Goal: Task Accomplishment & Management: Use online tool/utility

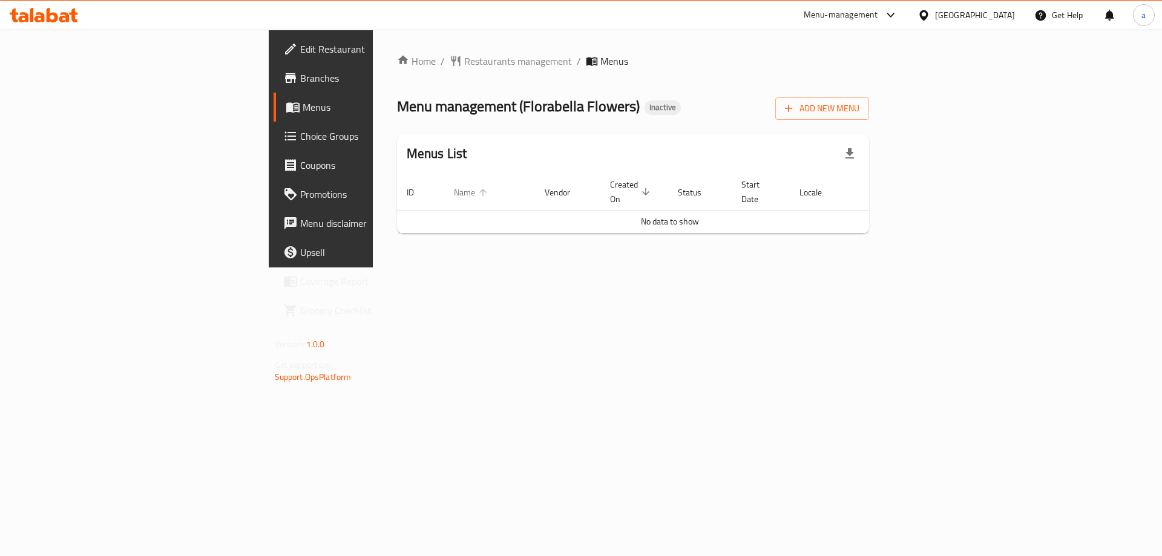
drag, startPoint x: 277, startPoint y: 193, endPoint x: 318, endPoint y: 178, distance: 43.8
click at [397, 186] on th "ID" at bounding box center [420, 192] width 47 height 37
click at [300, 74] on span "Branches" at bounding box center [376, 78] width 153 height 15
click at [859, 104] on span "Add New Menu" at bounding box center [822, 108] width 74 height 15
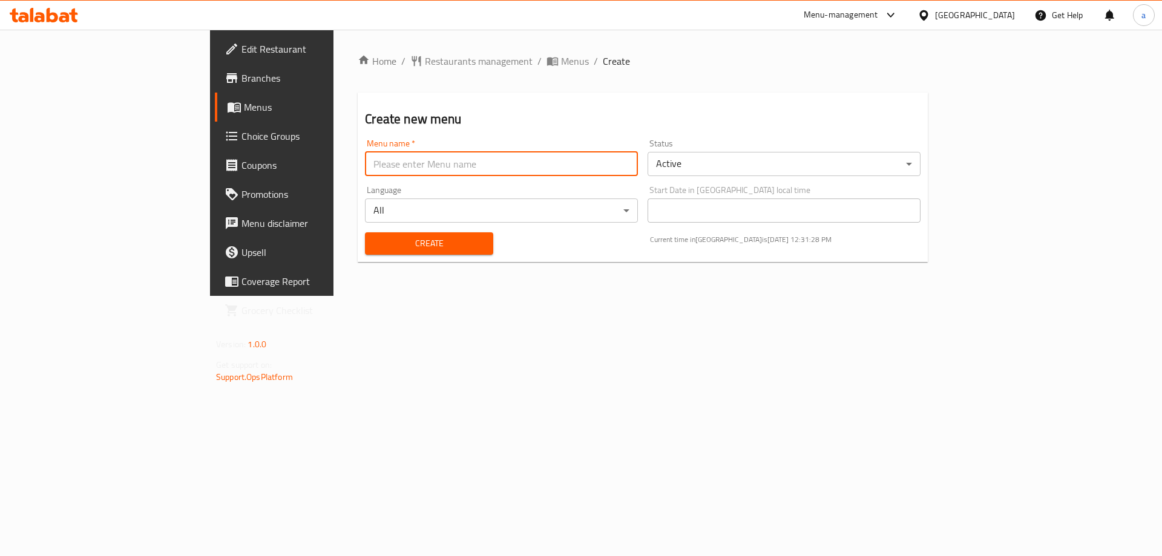
click at [522, 174] on input "text" at bounding box center [501, 164] width 273 height 24
click at [365, 166] on input "[PERSON_NAME] [PERSON_NAME]" at bounding box center [501, 164] width 273 height 24
click at [365, 165] on input "[PERSON_NAME] [PERSON_NAME]" at bounding box center [501, 164] width 273 height 24
click at [365, 167] on input "[PERSON_NAME] [PERSON_NAME]" at bounding box center [501, 164] width 273 height 24
click at [382, 174] on input "[PERSON_NAME] [PERSON_NAME]" at bounding box center [501, 164] width 273 height 24
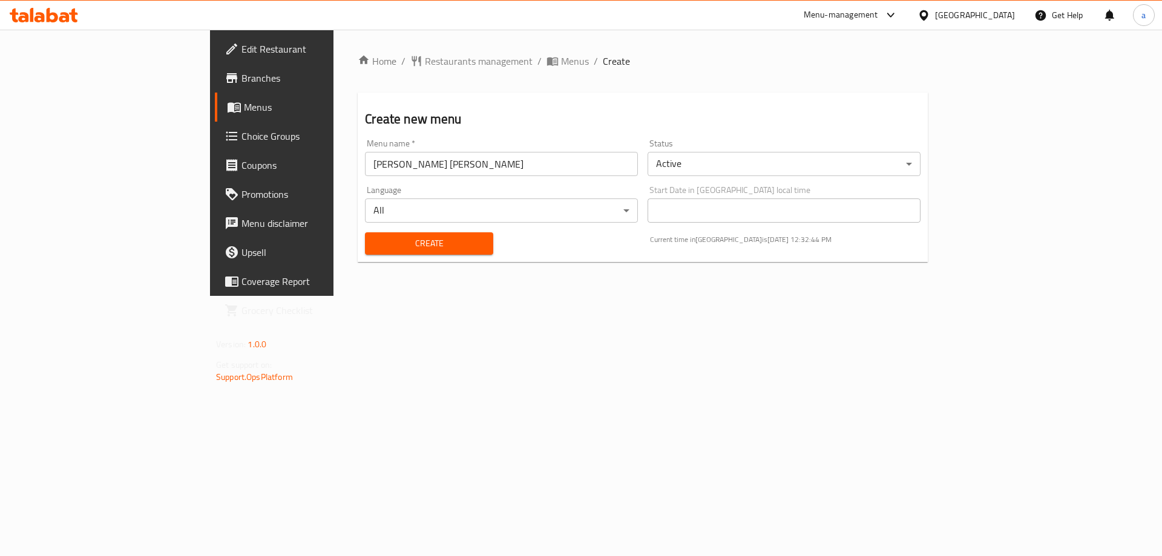
drag, startPoint x: 292, startPoint y: 151, endPoint x: 548, endPoint y: 93, distance: 262.6
click at [382, 131] on div "Create new menu Menu name   * [PERSON_NAME] [PERSON_NAME] Menu name * Status Ac…" at bounding box center [643, 177] width 570 height 169
click at [450, 168] on input "[PERSON_NAME] [PERSON_NAME]" at bounding box center [501, 164] width 273 height 24
type input "[PERSON_NAME] [PERSON_NAME] 12\10\2025"
click at [830, 146] on div "Status Active ​" at bounding box center [783, 157] width 273 height 37
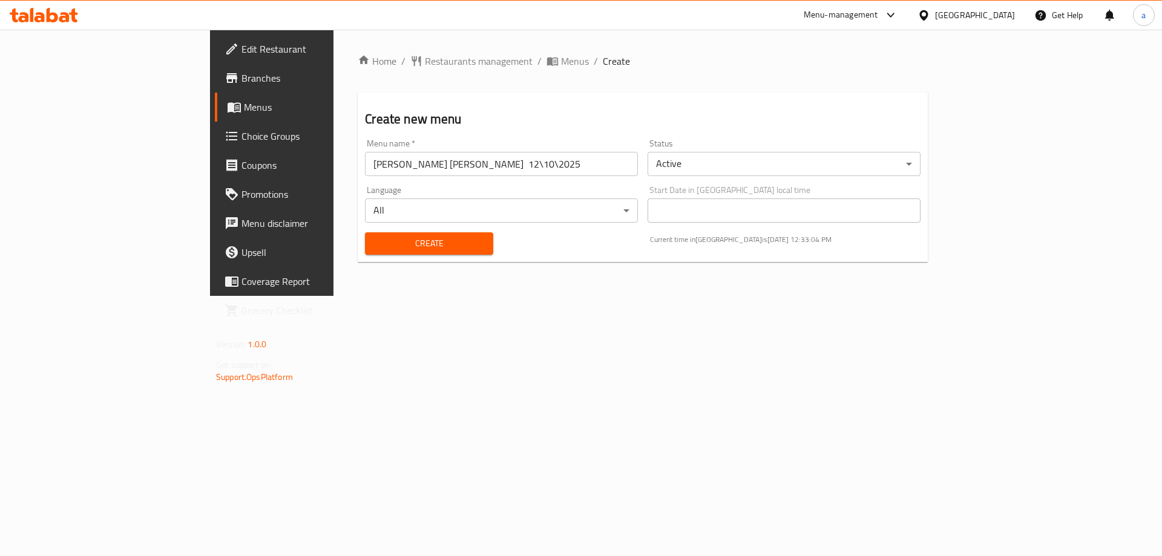
click at [828, 157] on body "​ Menu-management [GEOGRAPHIC_DATA] Get Help a Edit Restaurant Branches Menus C…" at bounding box center [581, 293] width 1162 height 526
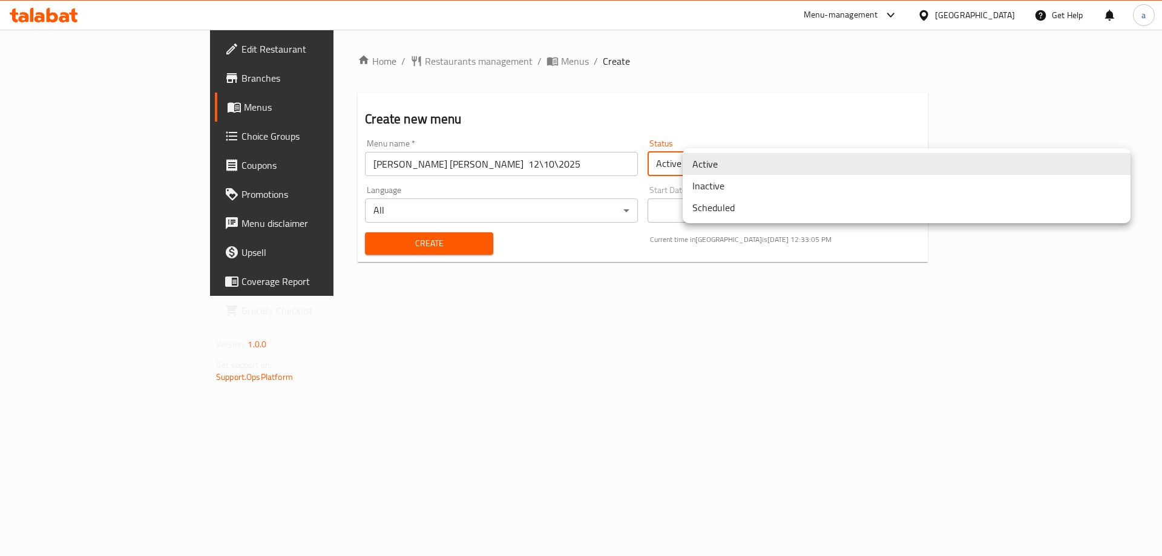
click at [788, 165] on li "Active" at bounding box center [906, 164] width 448 height 22
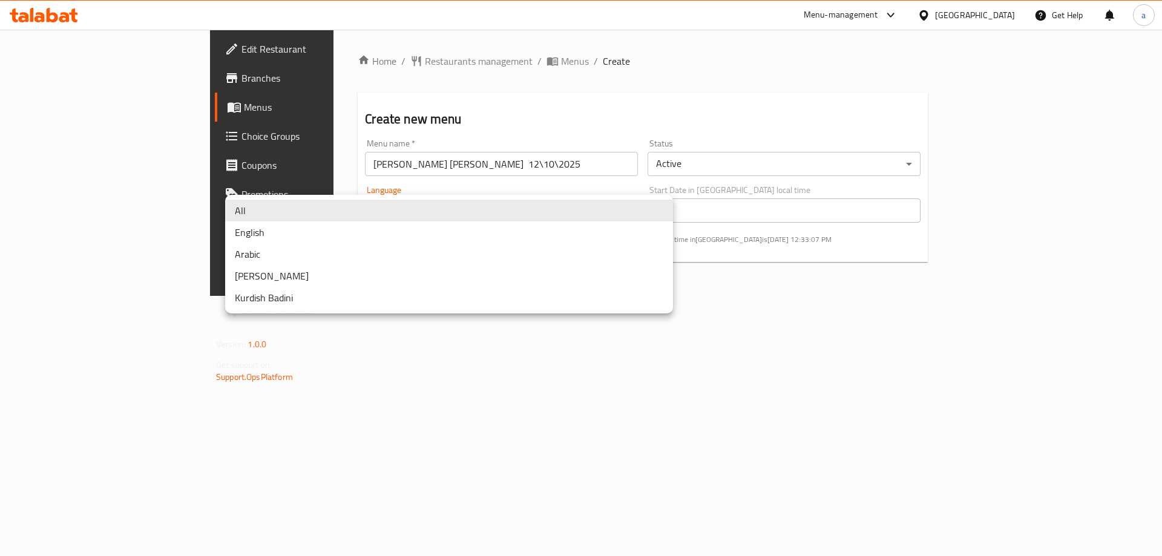
click at [630, 209] on body "​ Menu-management [GEOGRAPHIC_DATA] Get Help a Edit Restaurant Branches Menus C…" at bounding box center [581, 293] width 1162 height 526
click at [835, 304] on div at bounding box center [581, 278] width 1162 height 556
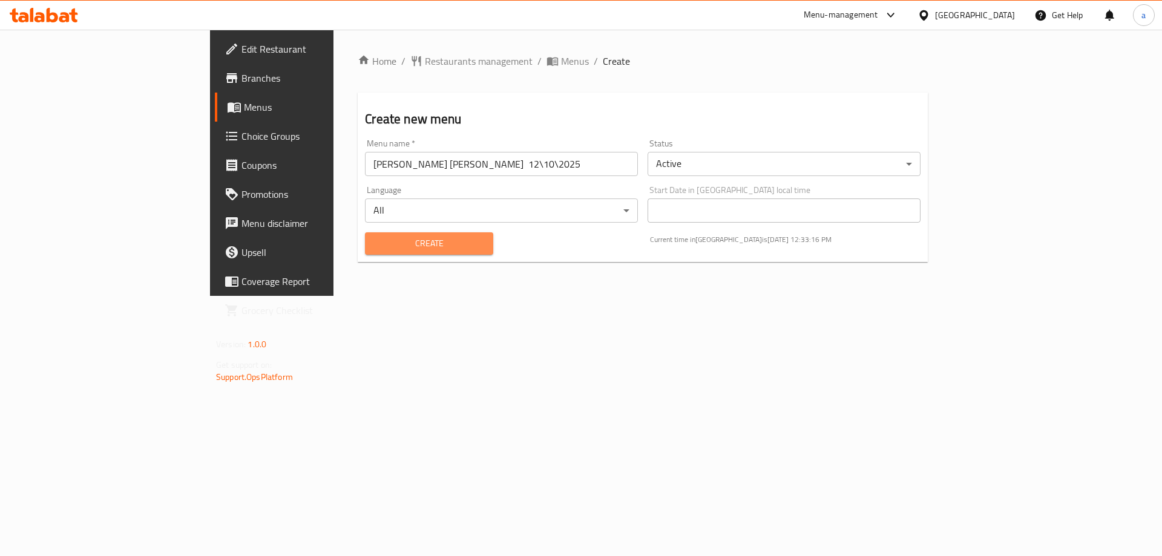
click at [411, 242] on span "Create" at bounding box center [428, 243] width 108 height 15
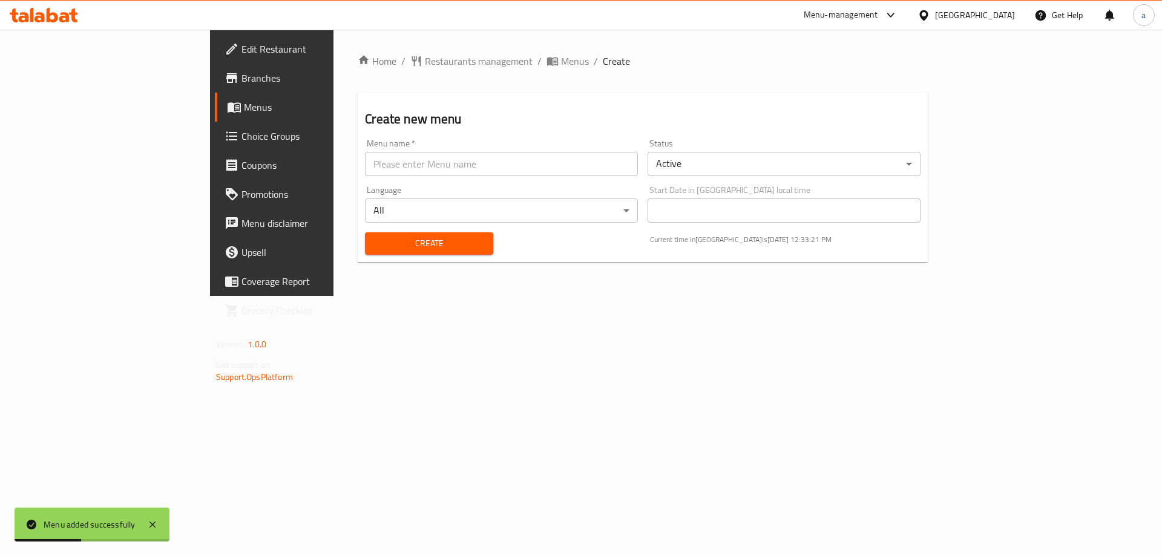
click at [241, 80] on span "Branches" at bounding box center [317, 78] width 153 height 15
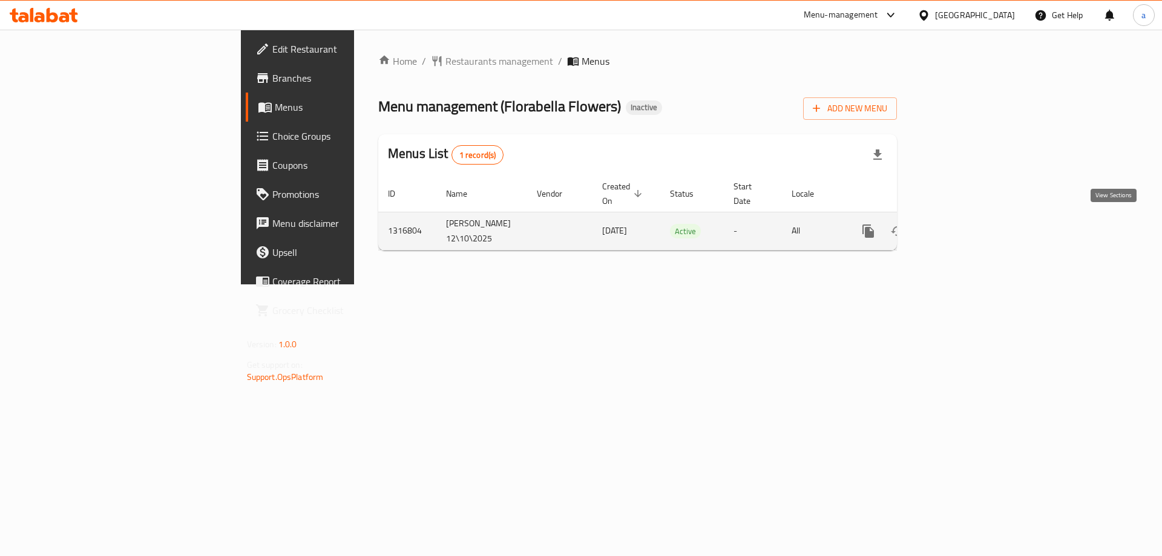
click at [970, 226] on link "enhanced table" at bounding box center [955, 231] width 29 height 29
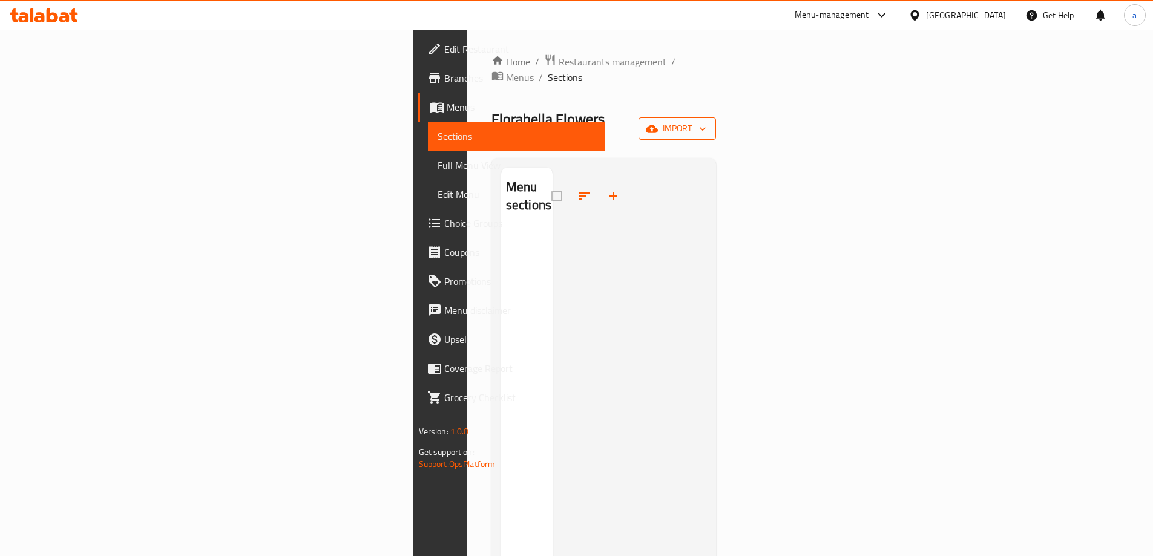
click at [706, 121] on span "import" at bounding box center [677, 128] width 58 height 15
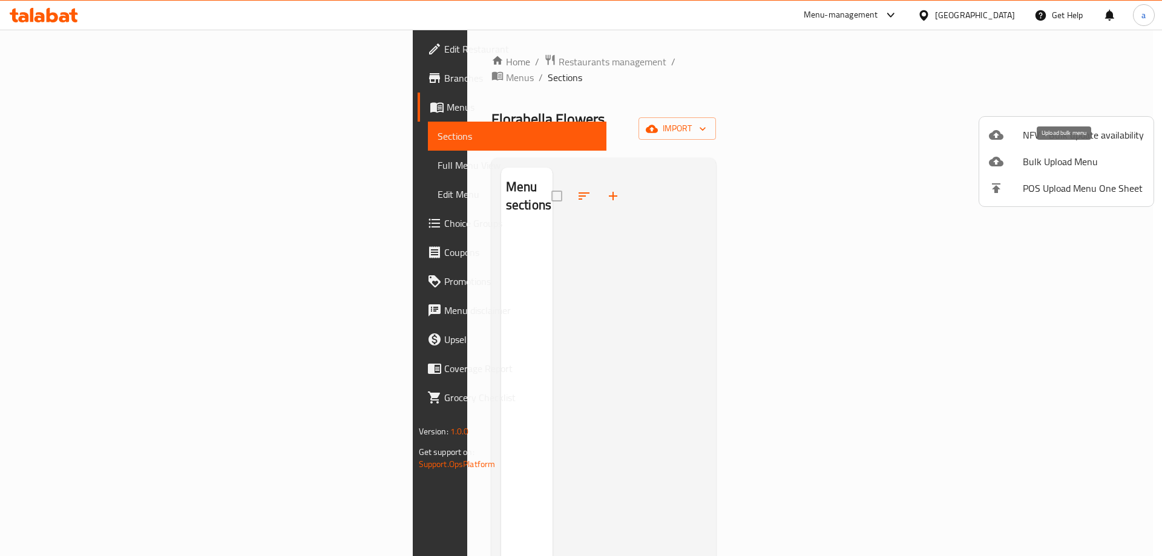
click at [1094, 167] on span "Bulk Upload Menu" at bounding box center [1082, 161] width 121 height 15
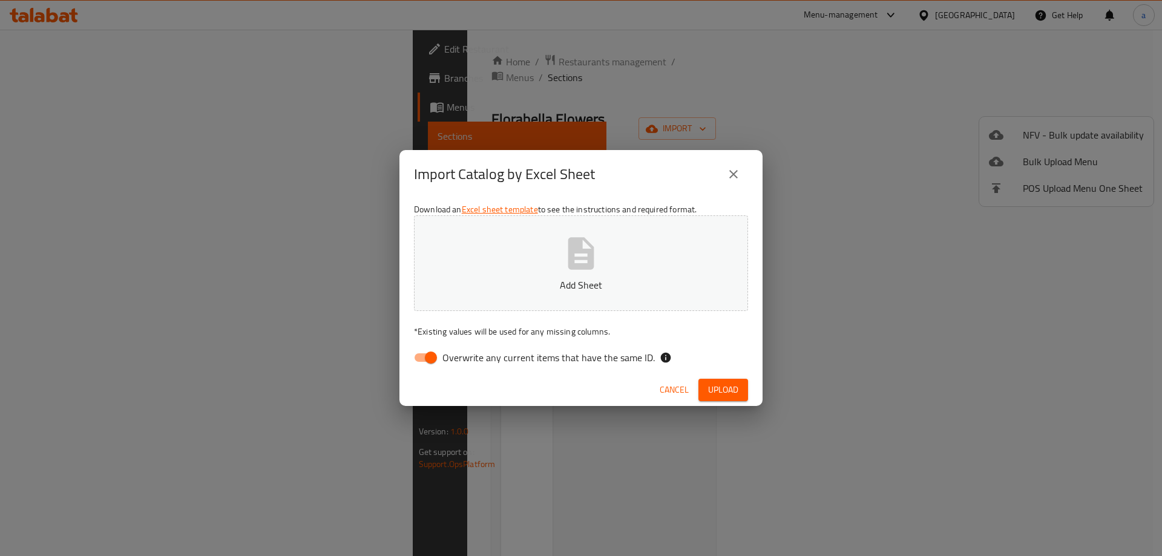
click at [434, 362] on input "Overwrite any current items that have the same ID." at bounding box center [430, 357] width 69 height 23
checkbox input "false"
click at [728, 391] on span "Upload" at bounding box center [723, 389] width 30 height 15
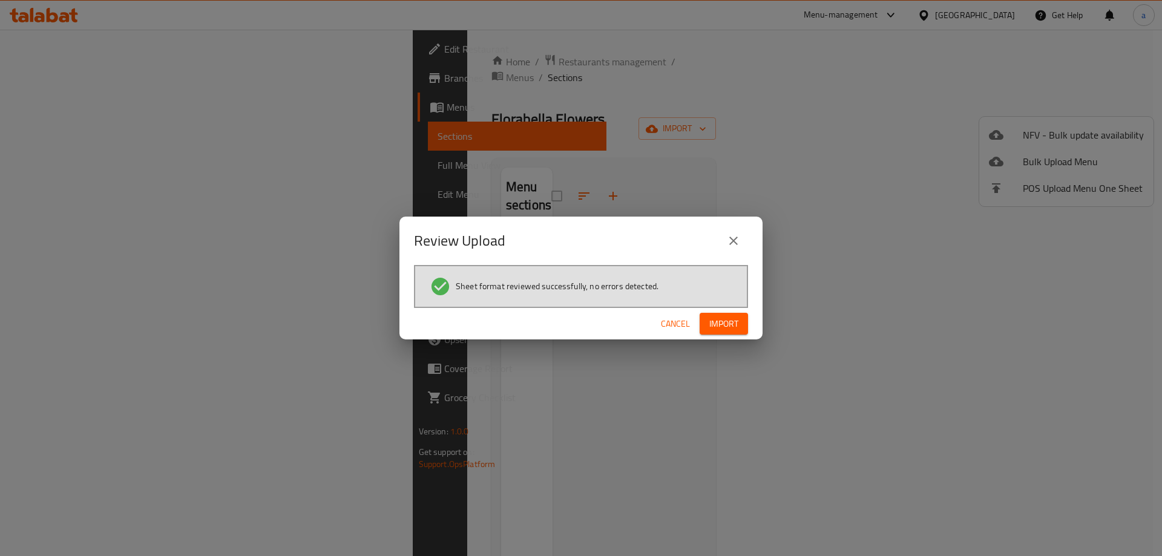
click at [725, 329] on span "Import" at bounding box center [723, 323] width 29 height 15
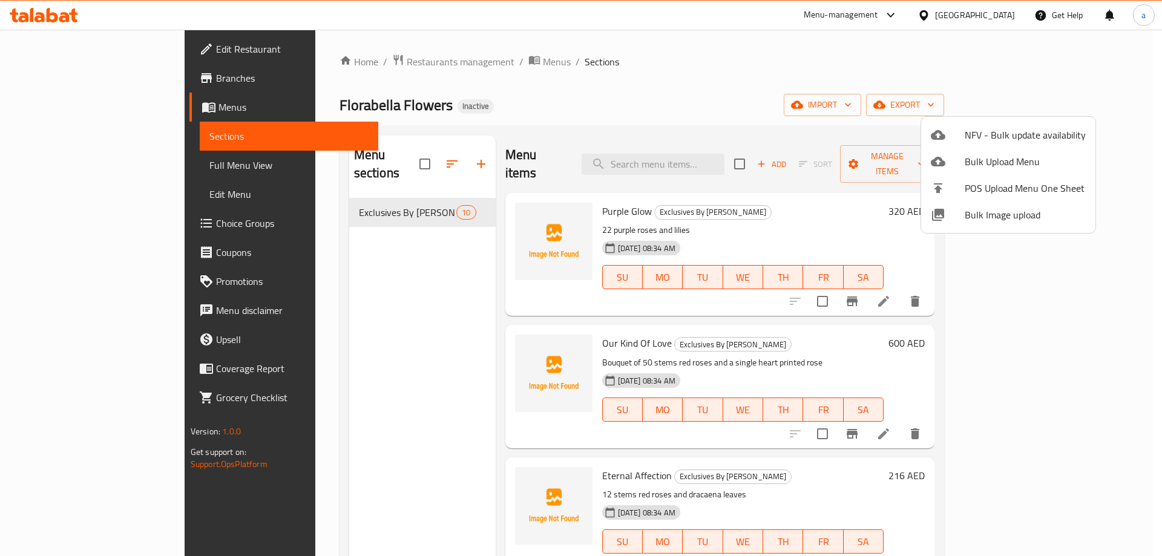
click at [80, 163] on div at bounding box center [581, 278] width 1162 height 556
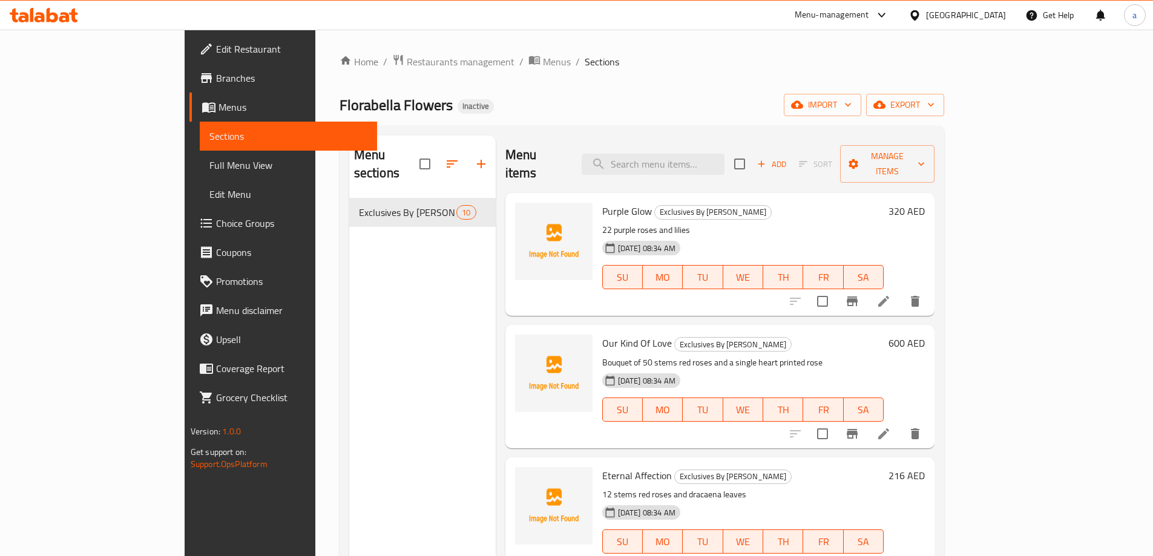
click at [209, 163] on span "Full Menu View" at bounding box center [288, 165] width 158 height 15
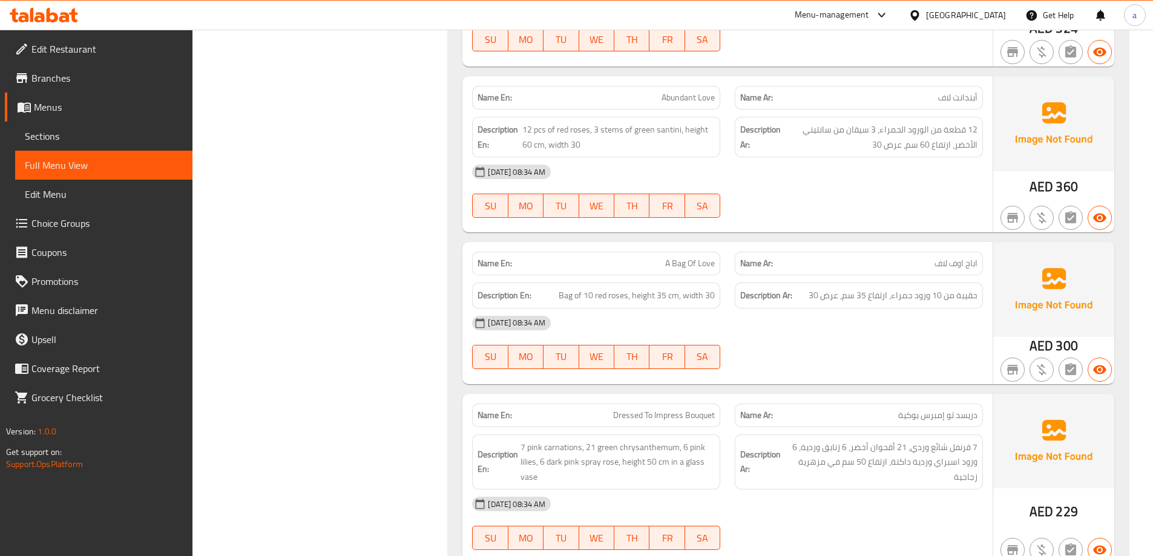
scroll to position [1089, 0]
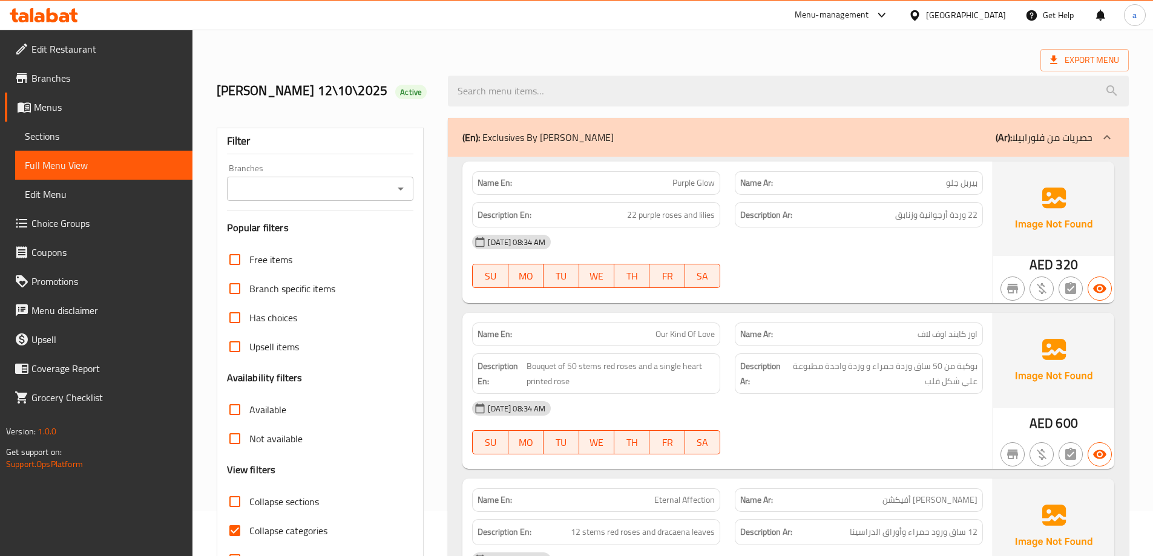
scroll to position [0, 0]
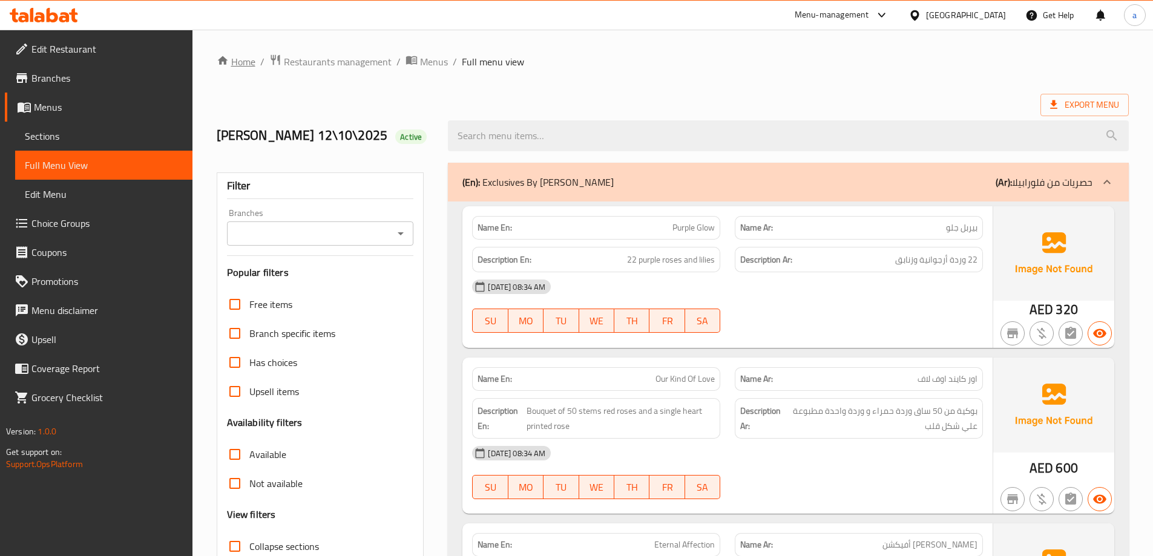
click at [238, 62] on link "Home" at bounding box center [236, 61] width 39 height 15
